Goal: Task Accomplishment & Management: Complete application form

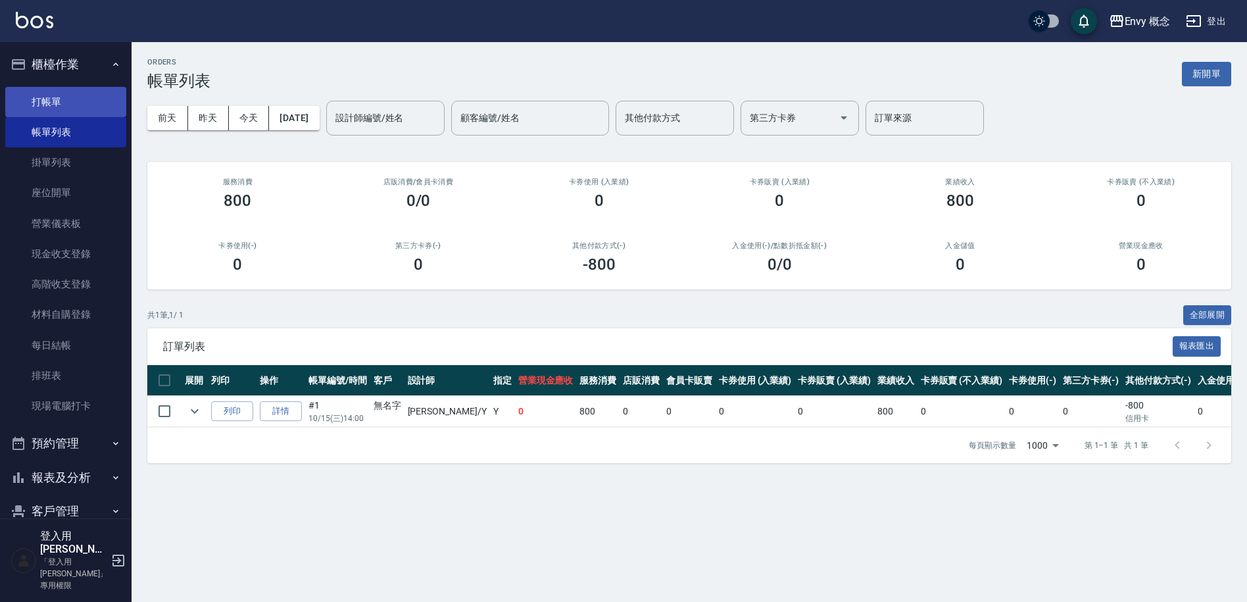
click at [91, 95] on link "打帳單" at bounding box center [65, 102] width 121 height 30
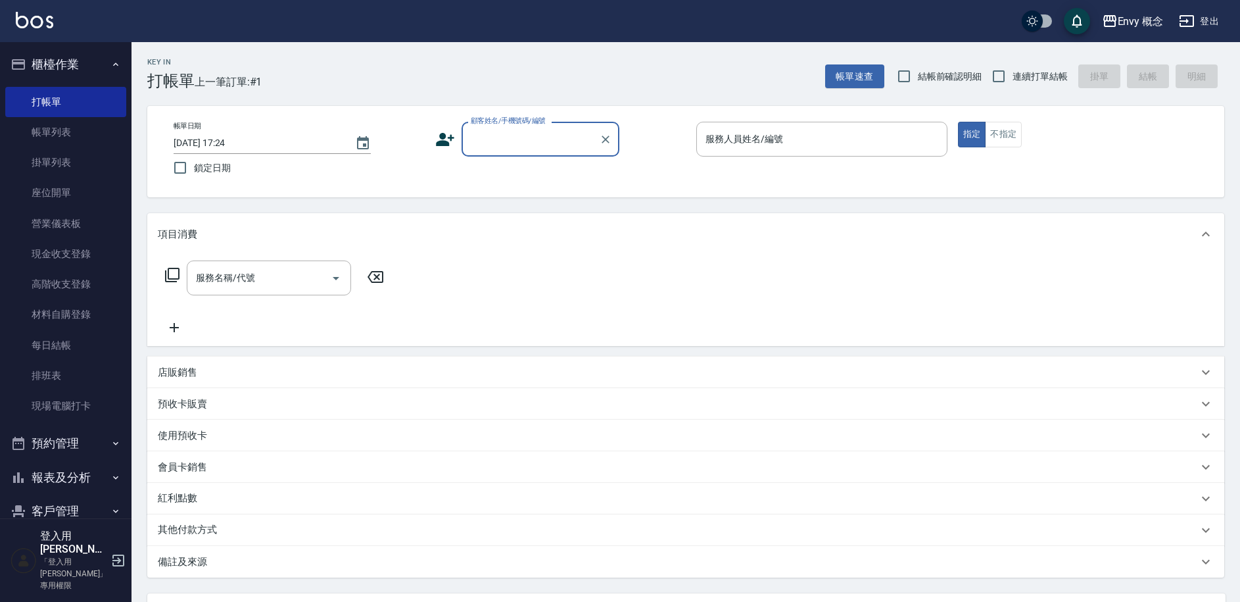
click at [501, 149] on input "顧客姓名/手機號碼/編號" at bounding box center [531, 139] width 126 height 23
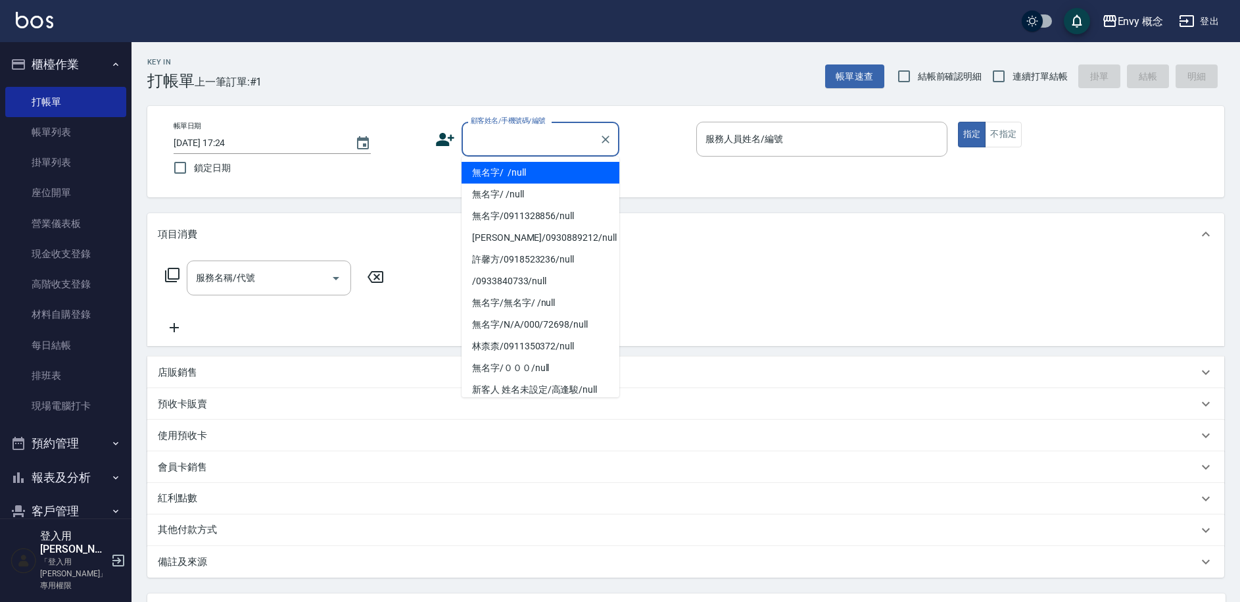
click at [510, 176] on li "無名字/ /null" at bounding box center [541, 173] width 158 height 22
type input "無名字/ /null"
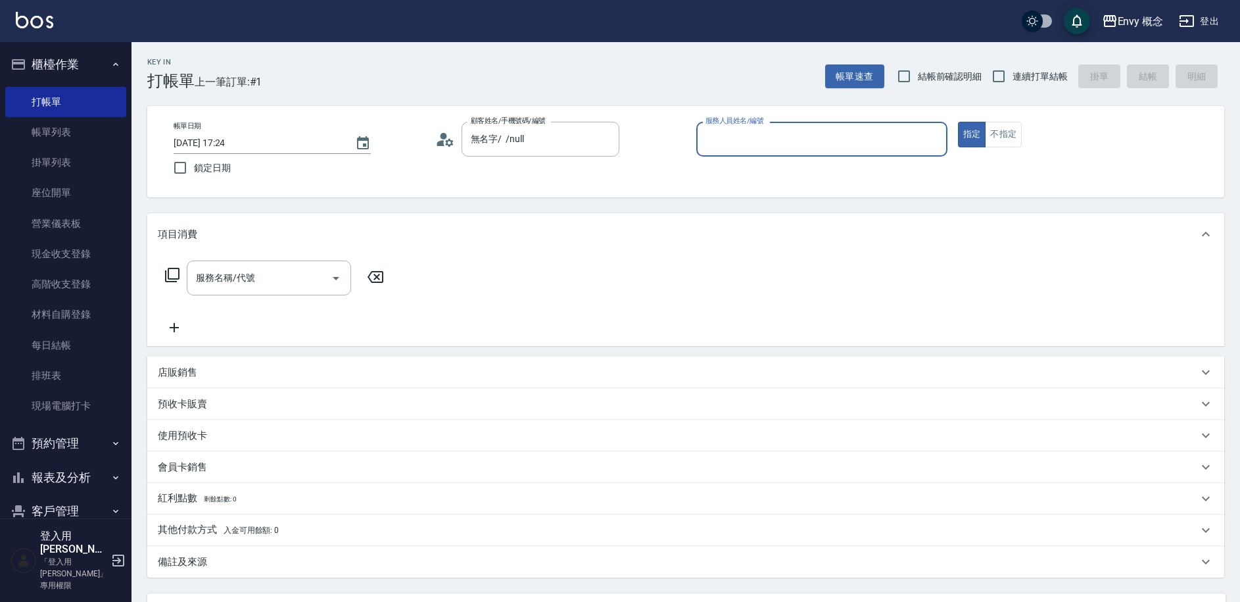
click at [742, 138] on input "服務人員姓名/編號" at bounding box center [821, 139] width 239 height 23
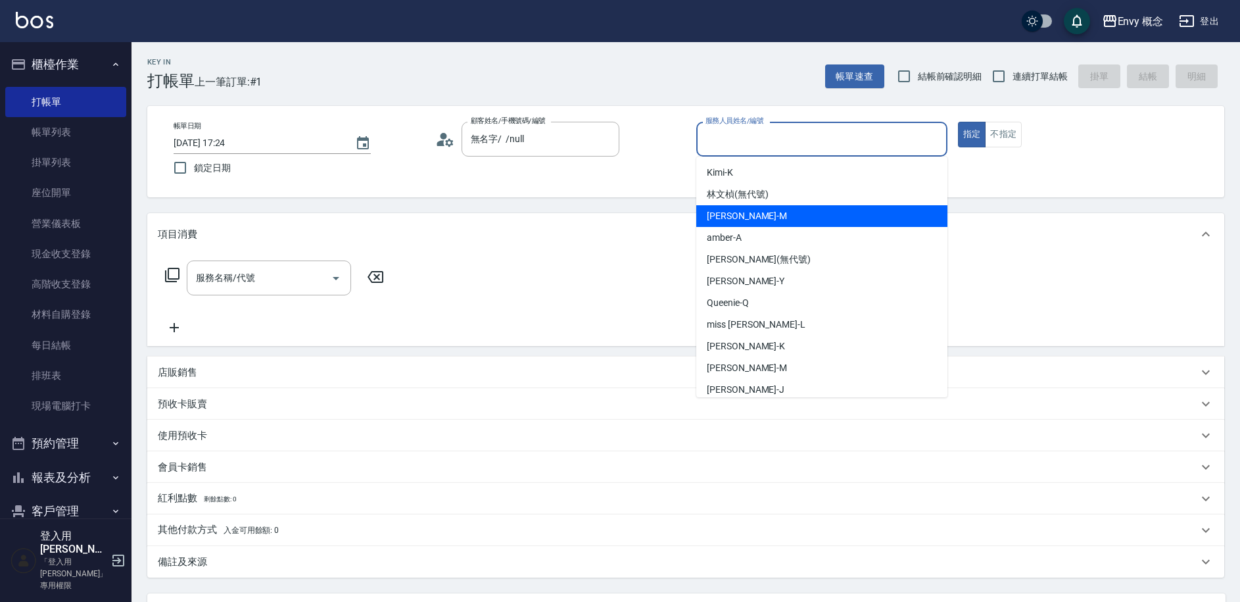
click at [783, 217] on div "[PERSON_NAME]" at bounding box center [821, 216] width 251 height 22
type input "[PERSON_NAME]"
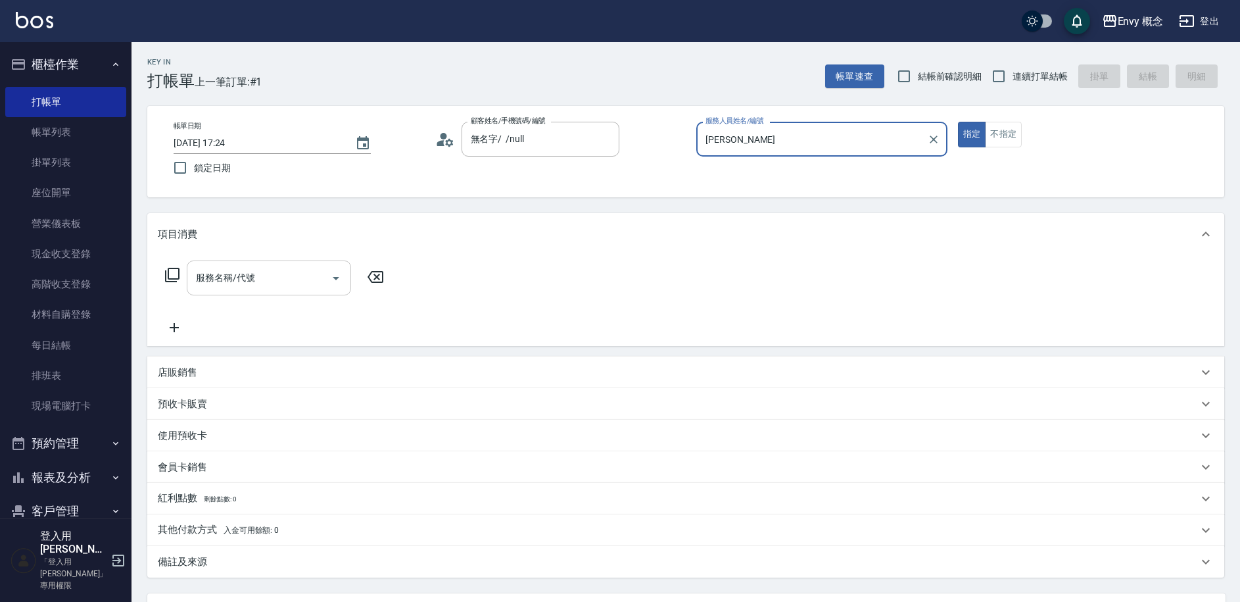
click at [256, 281] on input "服務名稱/代號" at bounding box center [259, 277] width 133 height 23
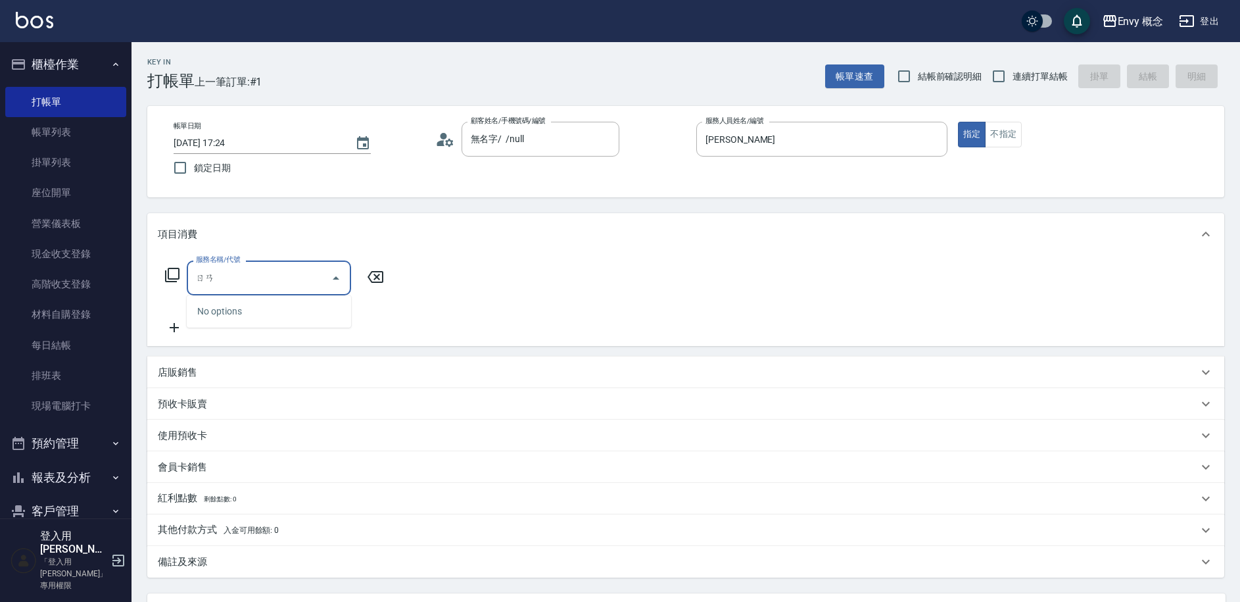
type input "染"
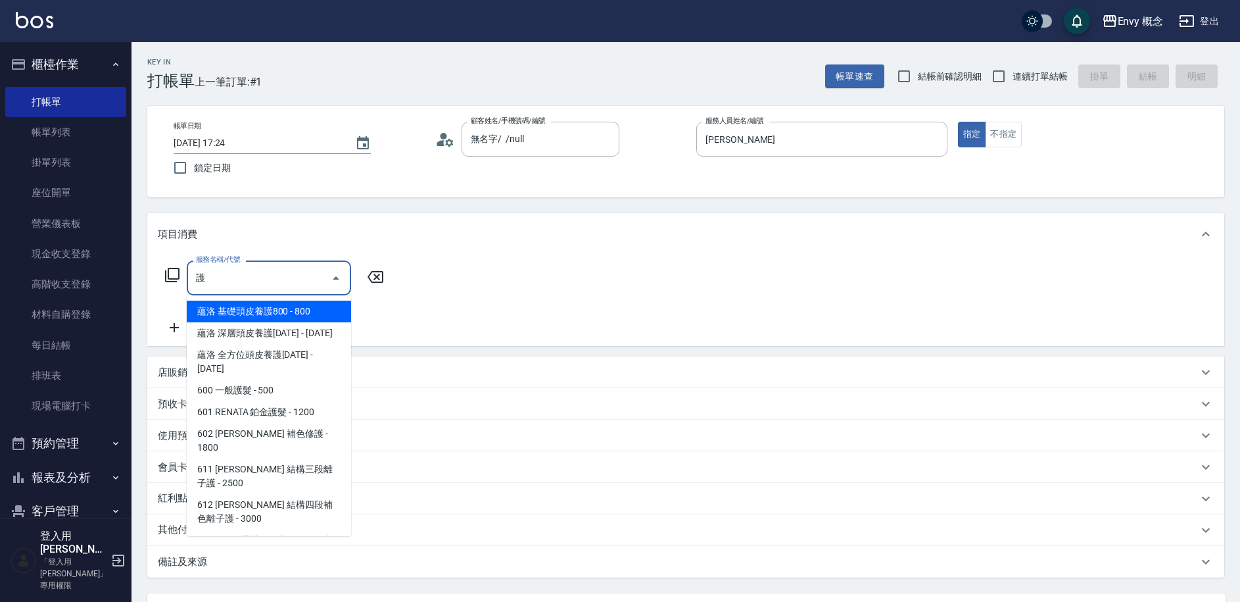
click at [263, 313] on span "蘊洛 基礎頭皮養護800 - 800" at bounding box center [269, 312] width 164 height 22
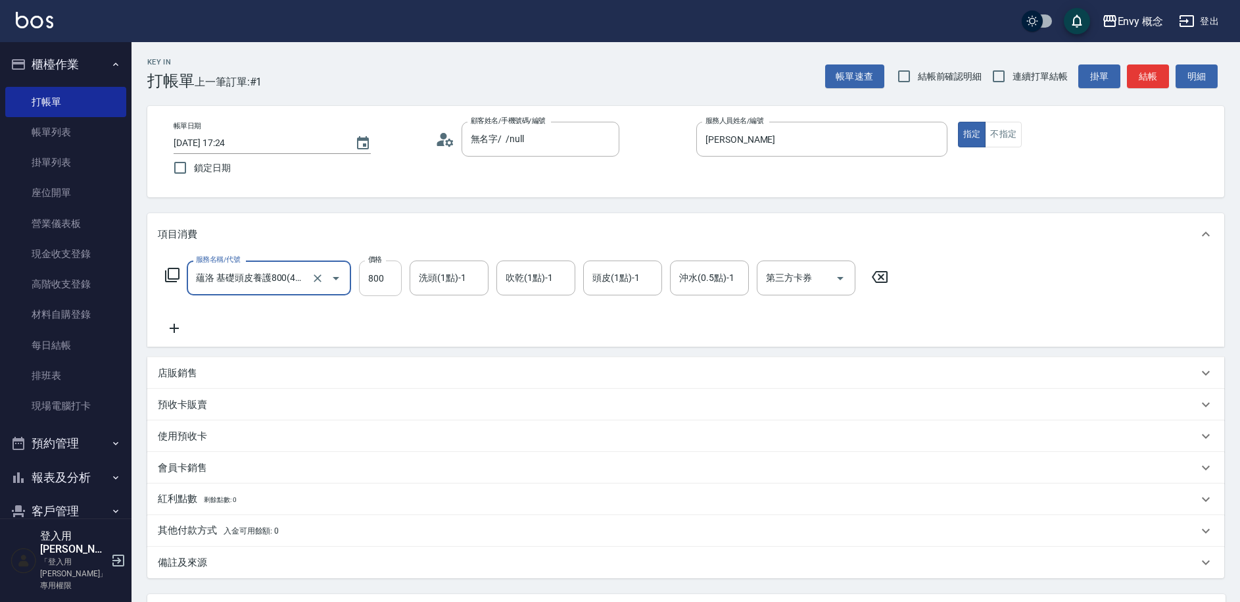
type input "蘊洛 基礎頭皮養護800(401)"
click at [387, 281] on input "800" at bounding box center [380, 278] width 43 height 36
type input "2500"
click at [271, 535] on p "其他付款方式 入金可用餘額: 0" at bounding box center [218, 530] width 121 height 14
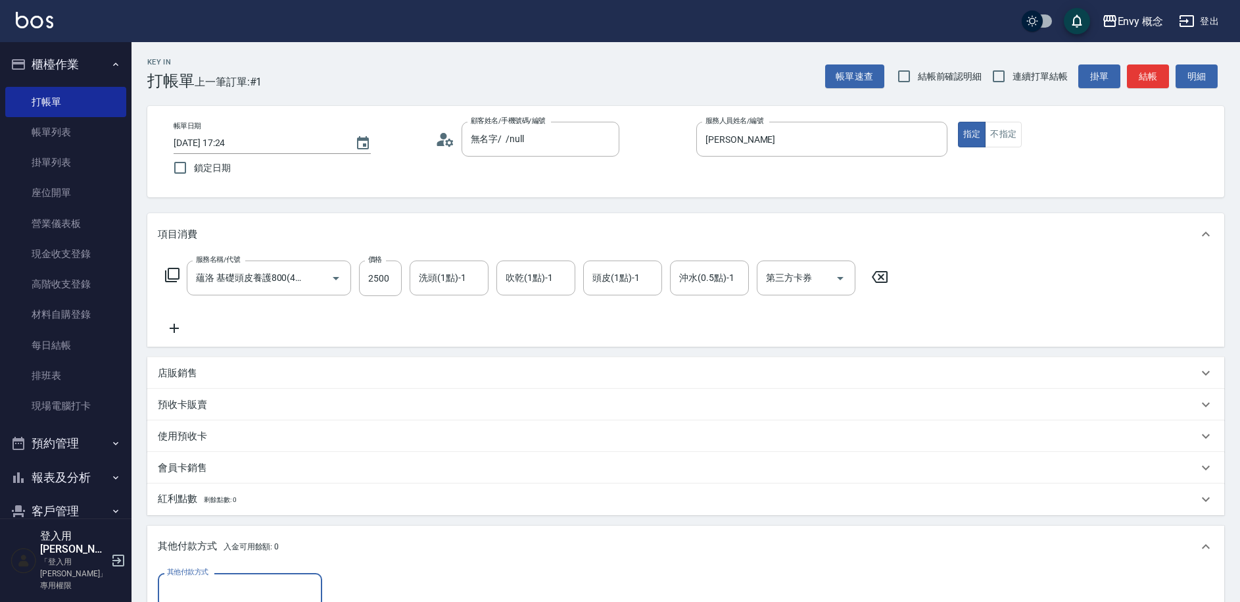
click at [266, 582] on input "其他付款方式" at bounding box center [240, 590] width 153 height 23
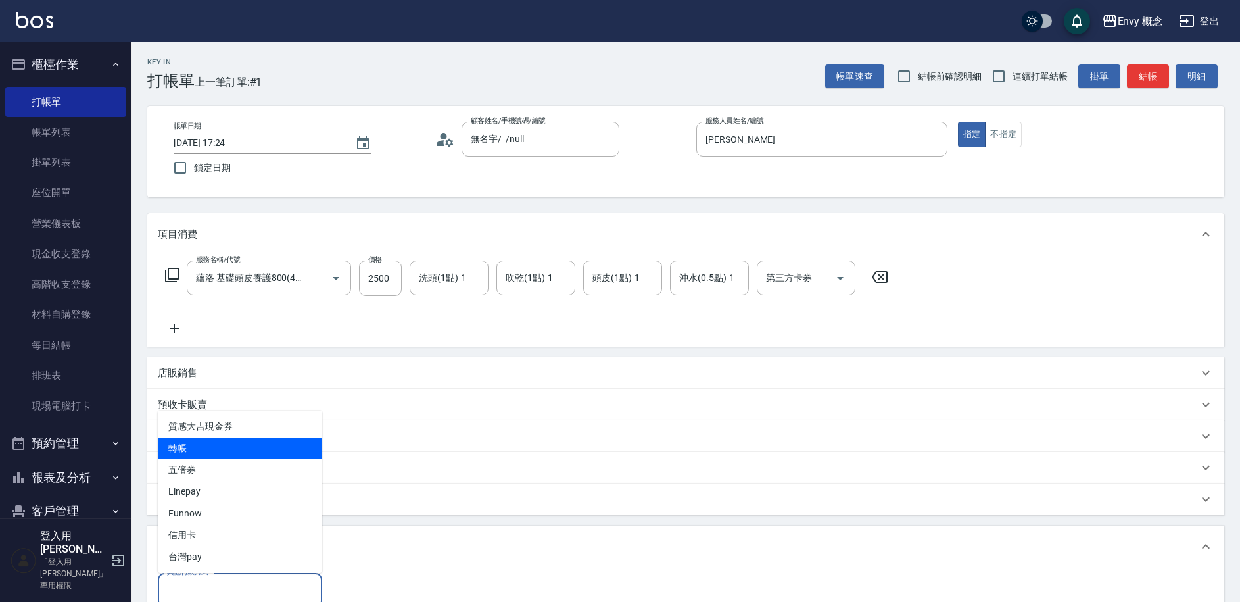
click at [251, 446] on span "轉帳" at bounding box center [240, 448] width 164 height 22
type input "轉帳"
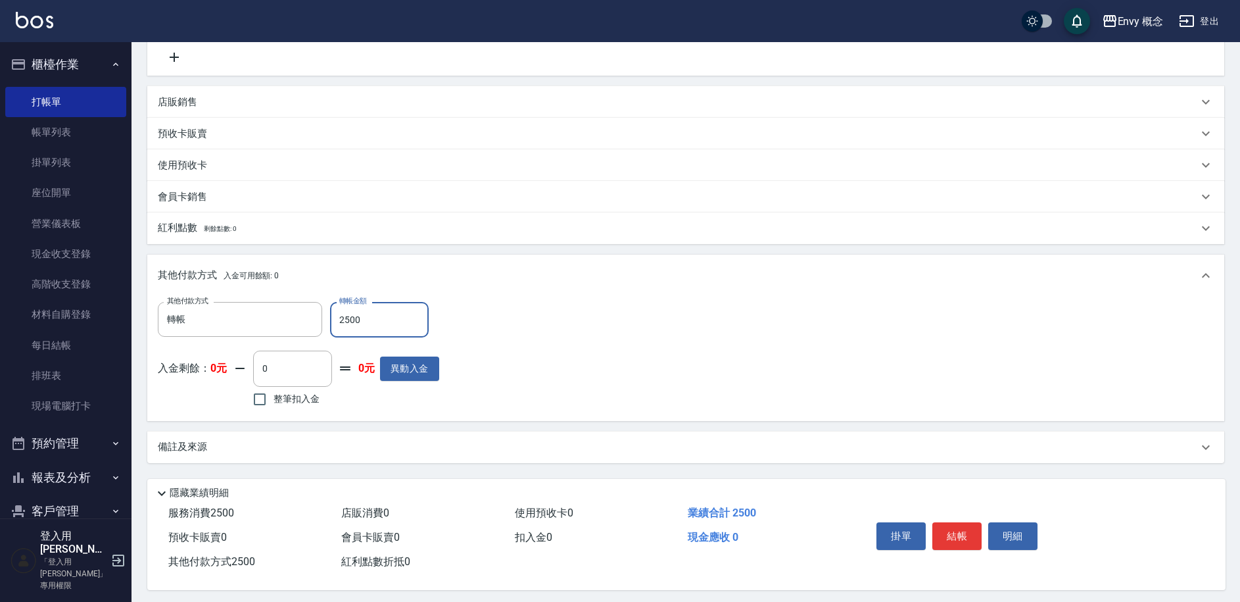
scroll to position [281, 0]
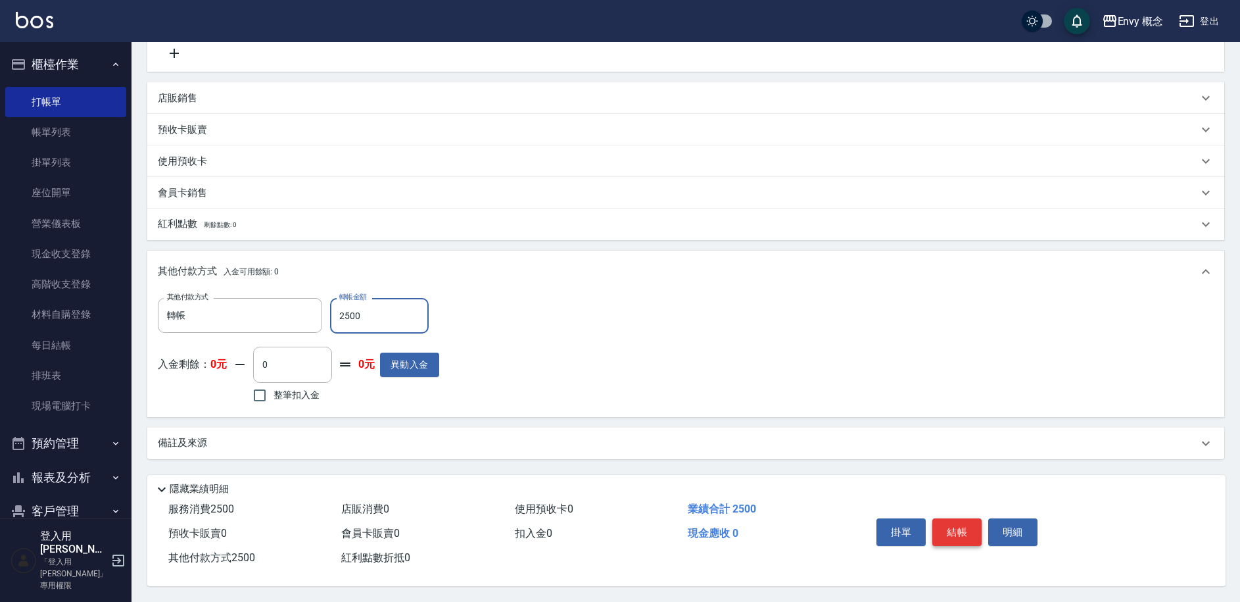
type input "2500"
click at [946, 525] on button "結帳" at bounding box center [957, 532] width 49 height 28
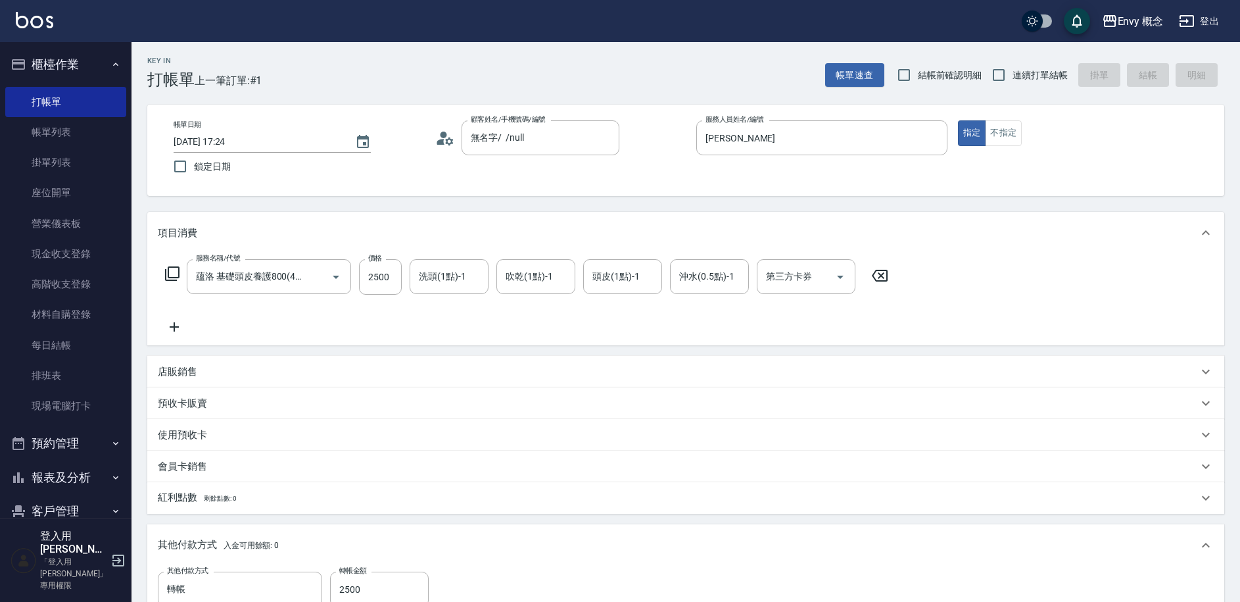
scroll to position [0, 0]
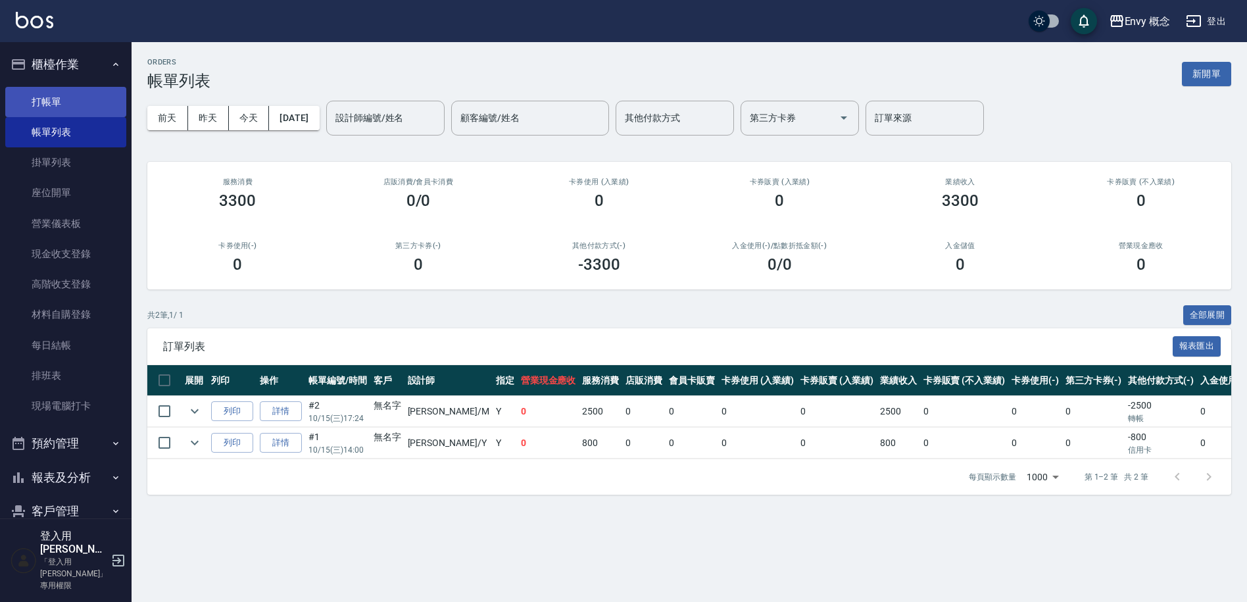
click at [74, 94] on link "打帳單" at bounding box center [65, 102] width 121 height 30
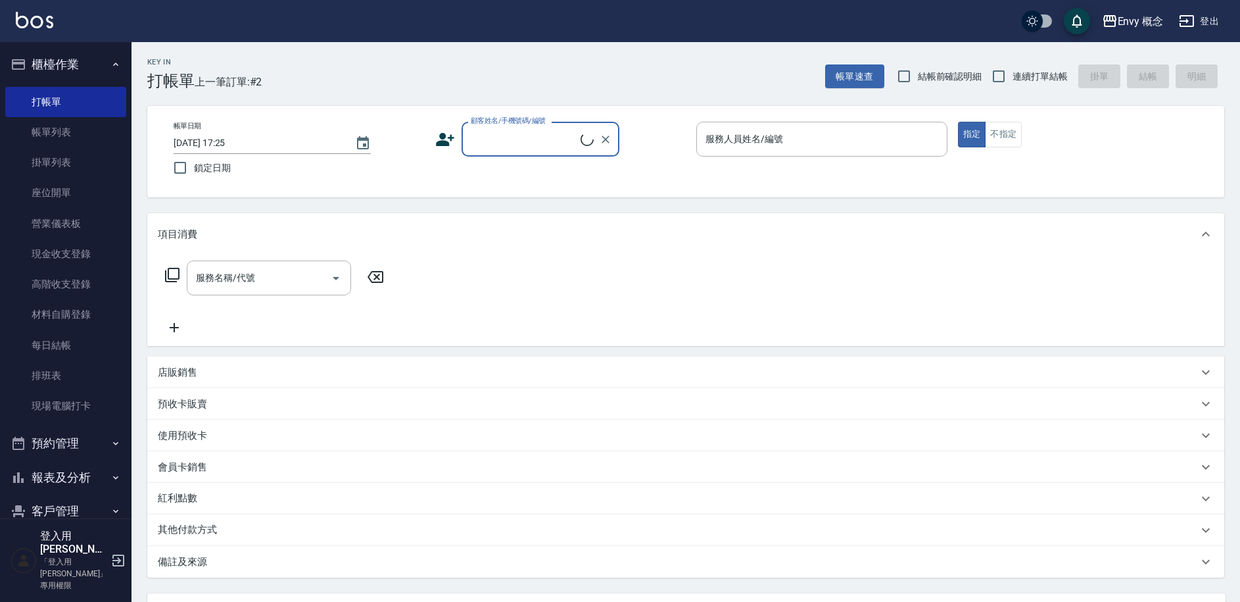
drag, startPoint x: 481, startPoint y: 139, endPoint x: 497, endPoint y: 150, distance: 19.0
click at [481, 140] on input "顧客姓名/手機號碼/編號" at bounding box center [524, 139] width 113 height 23
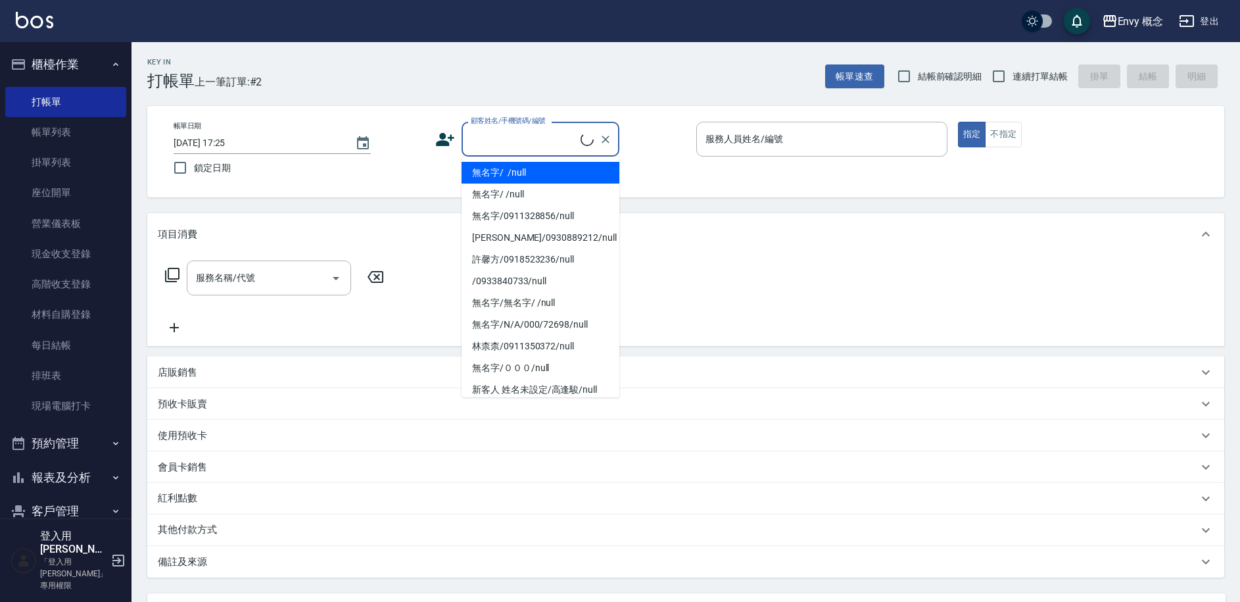
click at [520, 166] on li "無名字/ /null" at bounding box center [541, 173] width 158 height 22
type input "無名字/ /null"
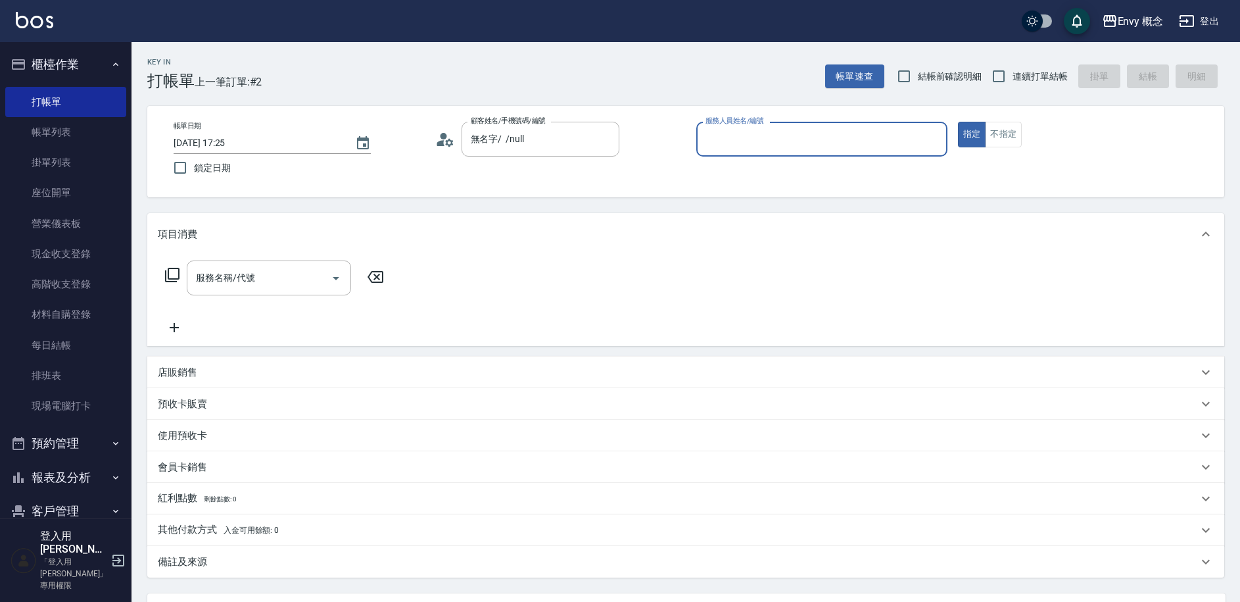
click at [767, 138] on input "服務人員姓名/編號" at bounding box center [821, 139] width 239 height 23
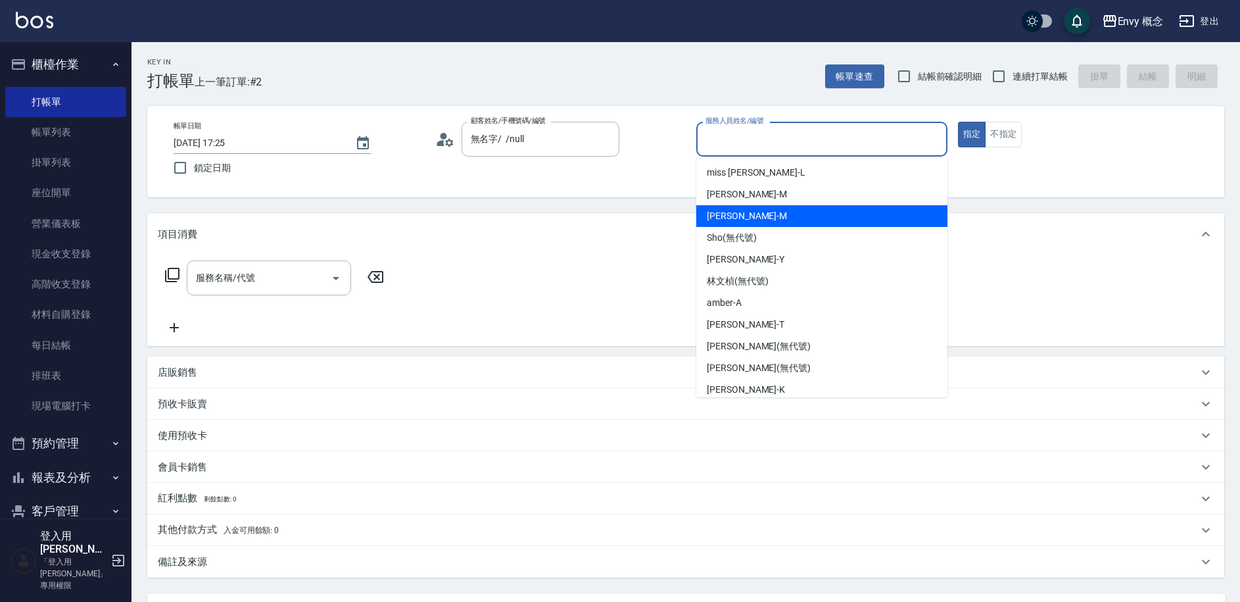
click at [774, 218] on div "[PERSON_NAME]" at bounding box center [821, 216] width 251 height 22
type input "[PERSON_NAME]"
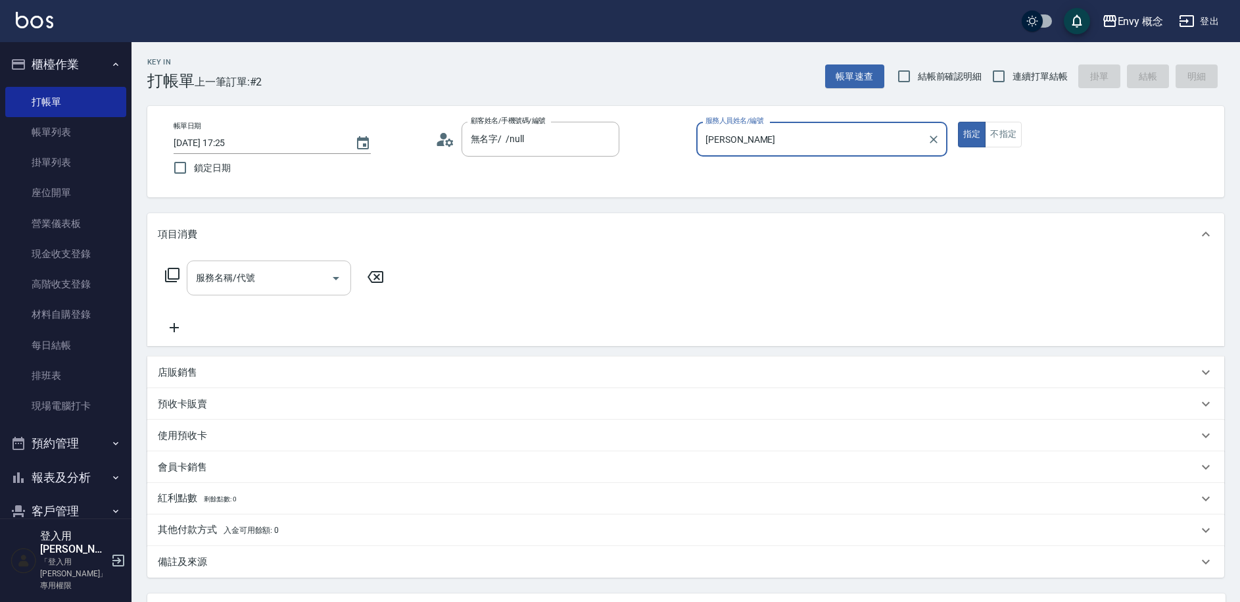
click at [249, 278] on div "服務名稱/代號 服務名稱/代號" at bounding box center [269, 277] width 164 height 35
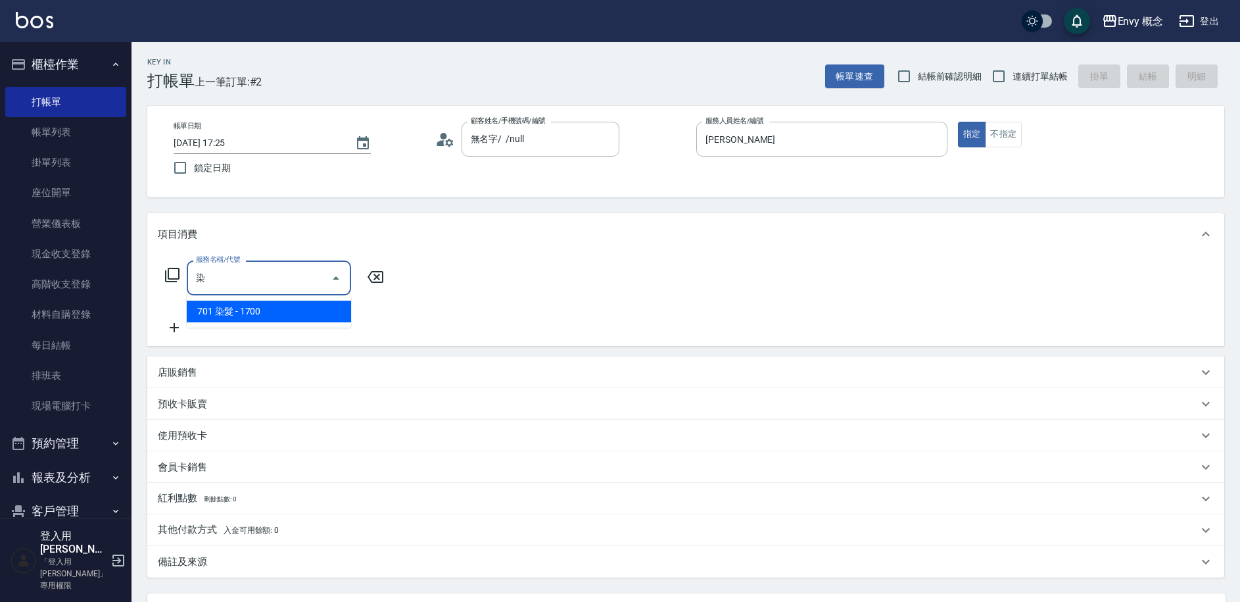
click at [254, 316] on span "701 染髮 - 1700" at bounding box center [269, 312] width 164 height 22
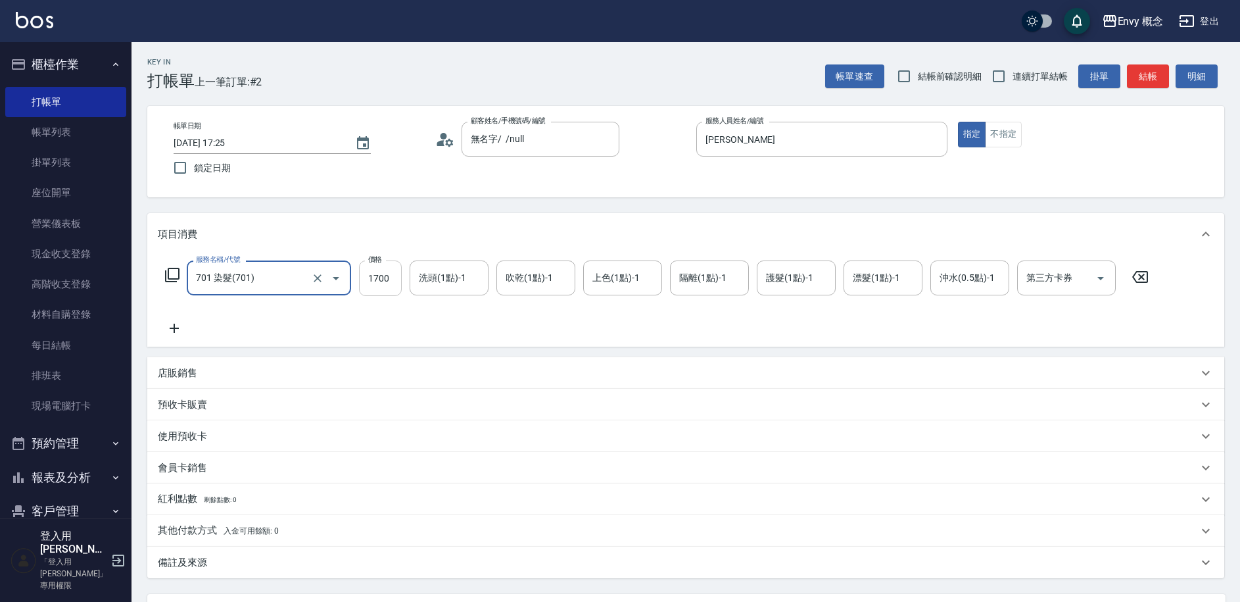
type input "701 染髮(701)"
click at [400, 280] on input "1700" at bounding box center [380, 278] width 43 height 36
type input "3500"
click at [243, 535] on p "其他付款方式 入金可用餘額: 0" at bounding box center [218, 530] width 121 height 14
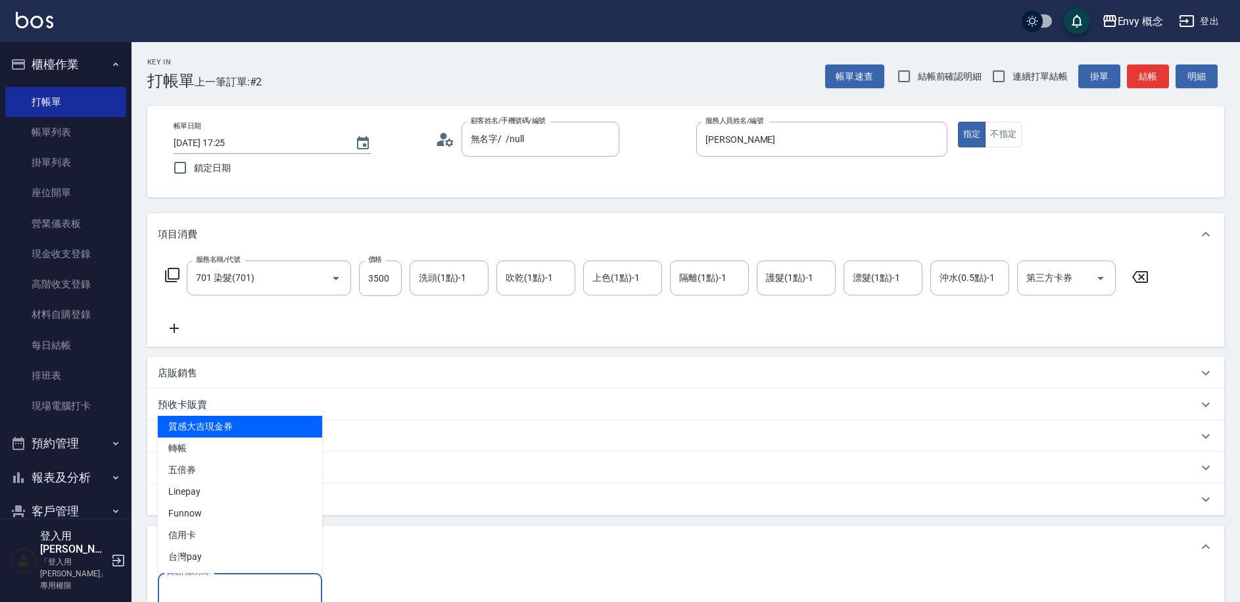
click at [235, 580] on input "其他付款方式" at bounding box center [240, 590] width 153 height 23
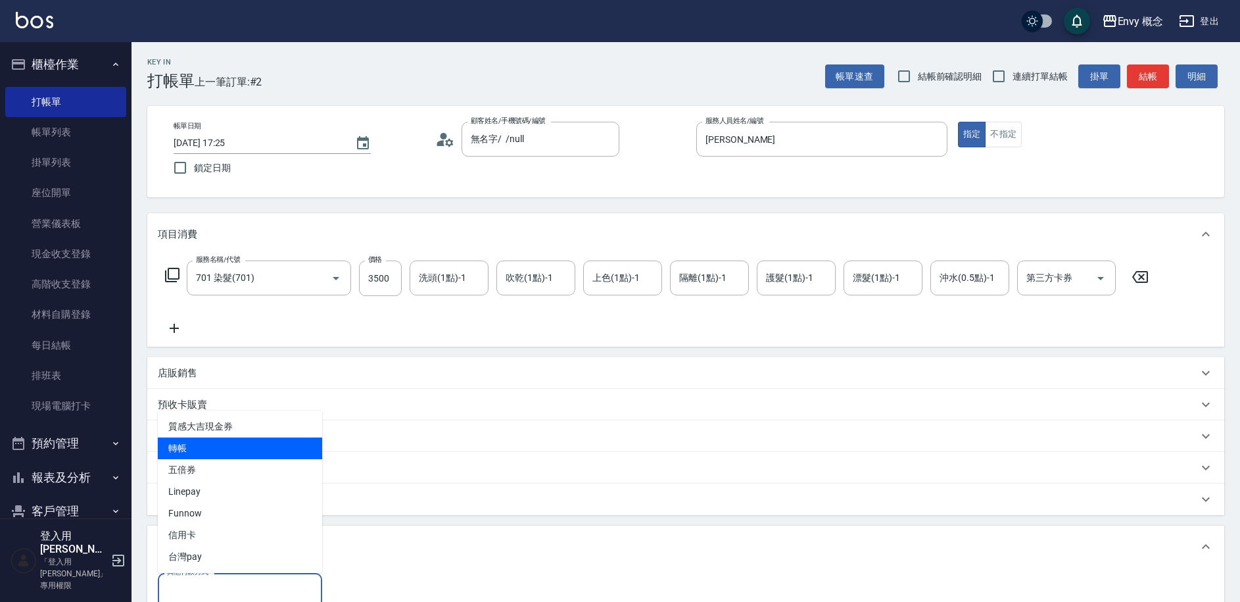
click at [243, 452] on span "轉帳" at bounding box center [240, 448] width 164 height 22
type input "轉帳"
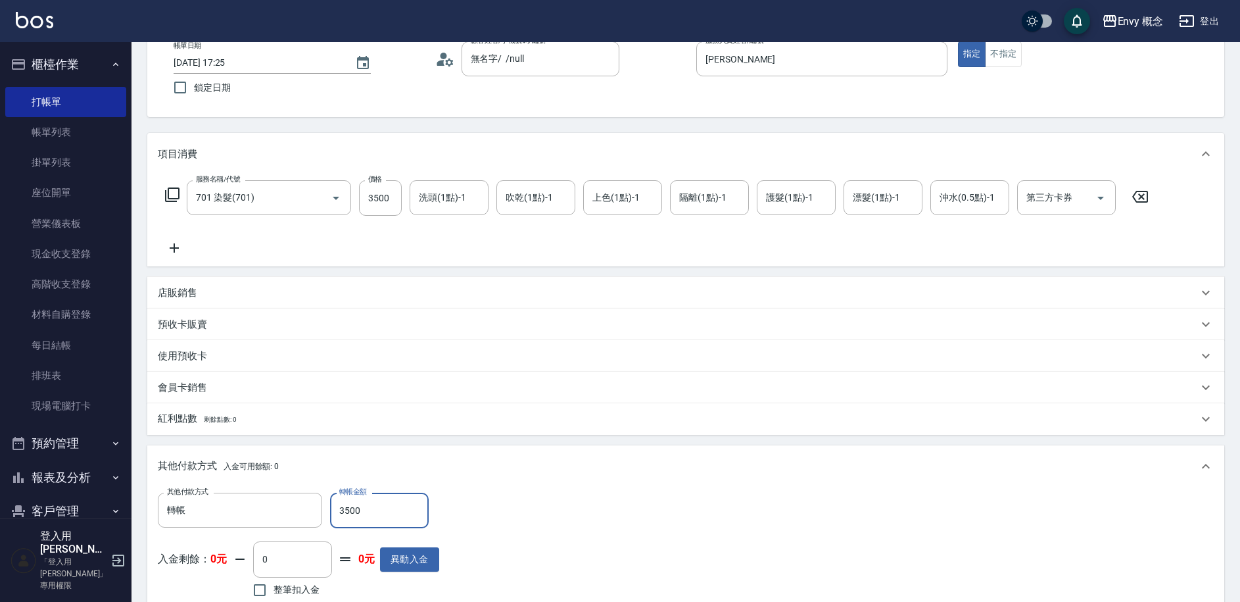
scroll to position [281, 0]
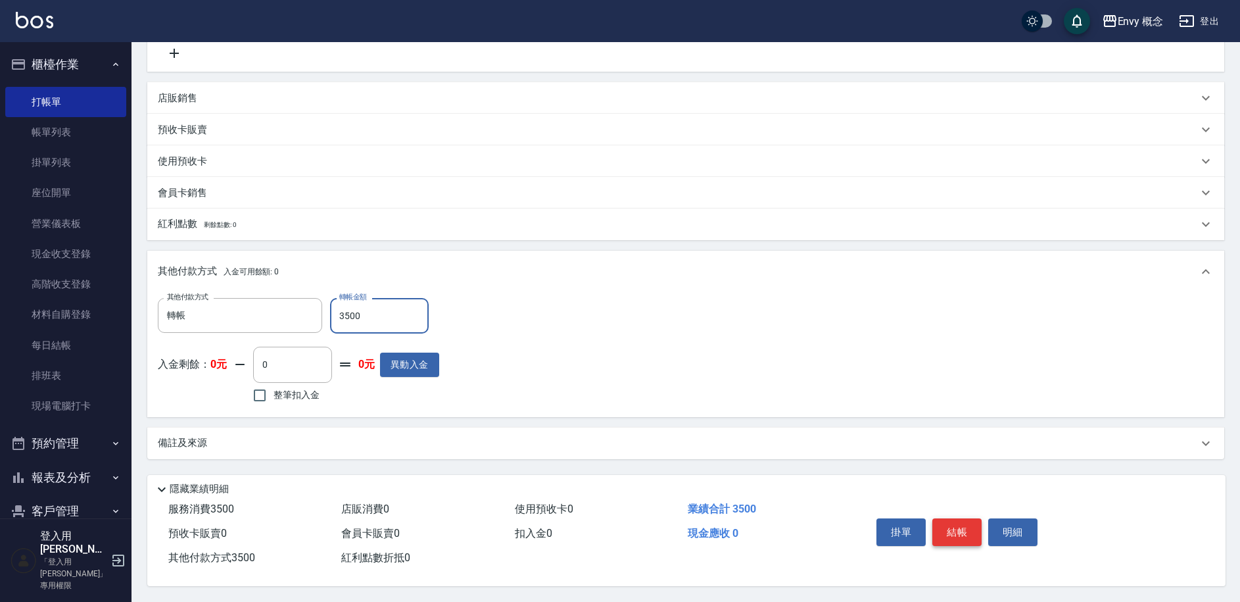
type input "3500"
click at [954, 525] on button "結帳" at bounding box center [957, 532] width 49 height 28
